Goal: Navigation & Orientation: Find specific page/section

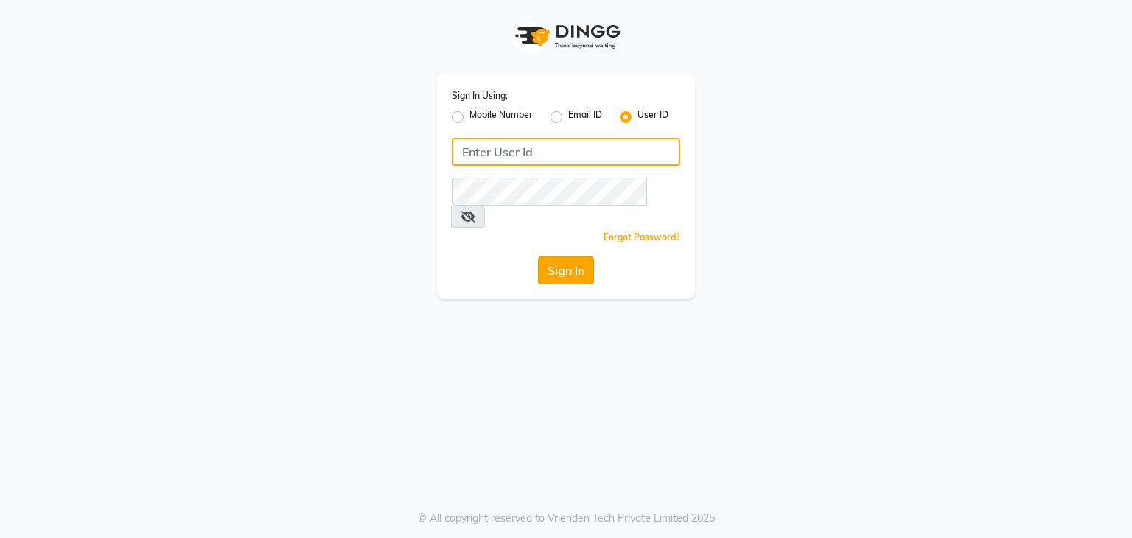
type input "shradzzzstudio"
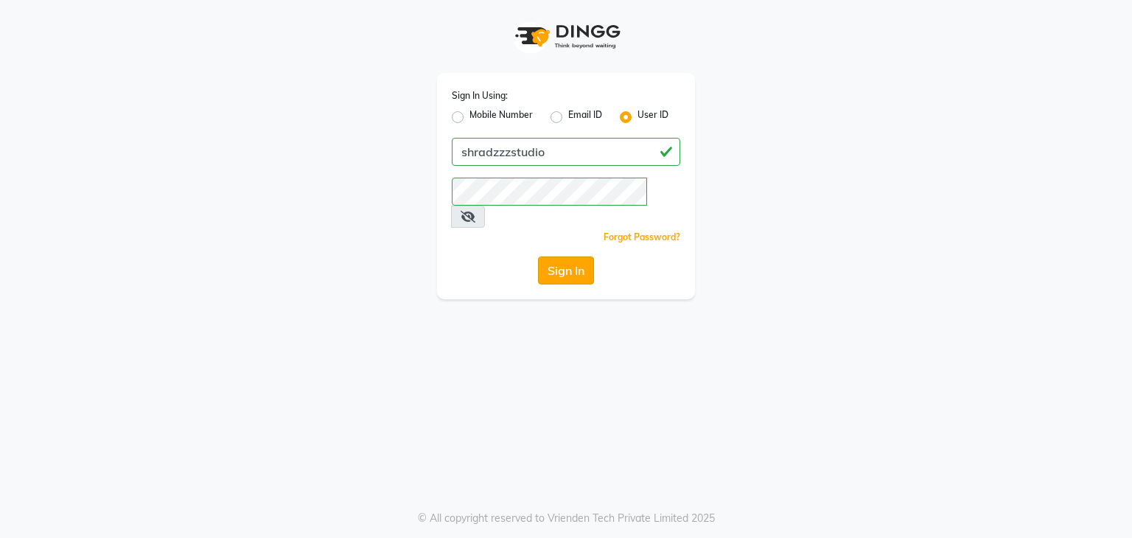
click at [569, 261] on button "Sign In" at bounding box center [566, 270] width 56 height 28
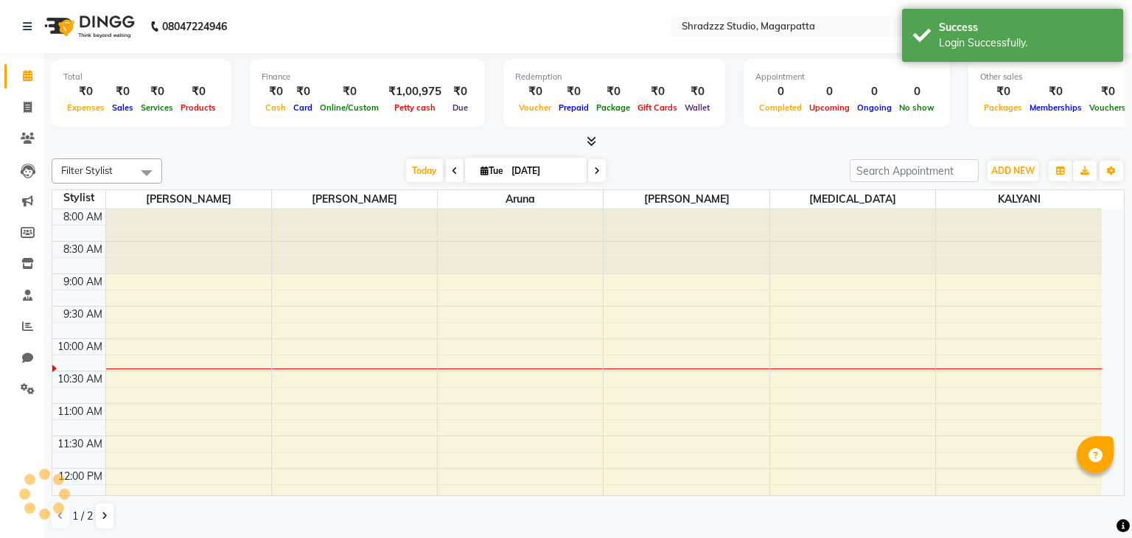
select select "en"
